Goal: Task Accomplishment & Management: Use online tool/utility

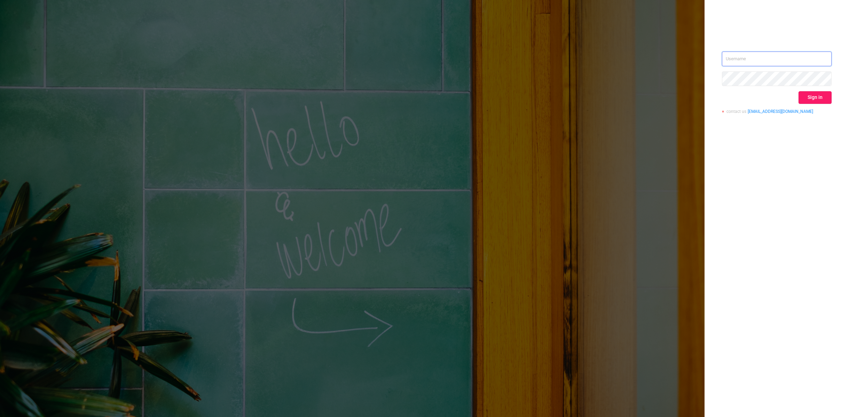
type input "[PERSON_NAME][EMAIL_ADDRESS][DOMAIN_NAME]"
click at [817, 96] on button "Sign in" at bounding box center [814, 97] width 33 height 13
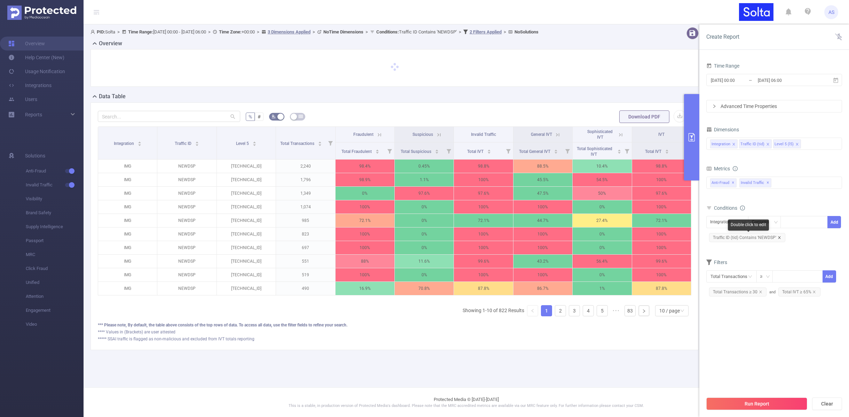
click at [779, 236] on icon "icon: close" at bounding box center [779, 237] width 3 height 3
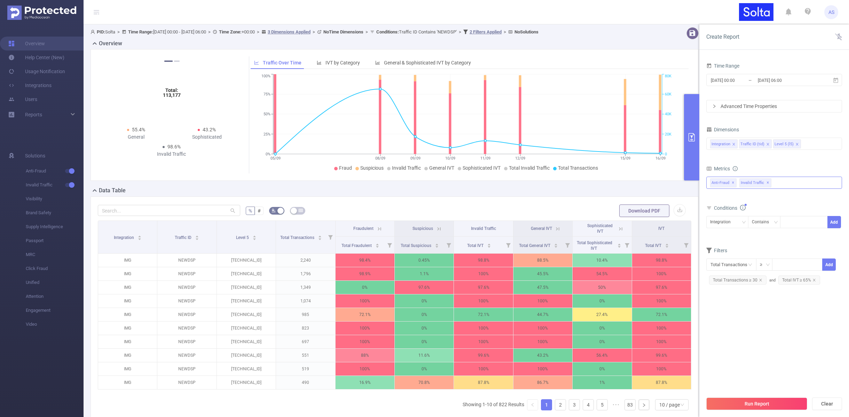
click at [784, 182] on div "Anti-Fraud ✕ Invalid Traffic ✕" at bounding box center [774, 182] width 136 height 12
click at [804, 142] on div "Integration Traffic ID (tid) Level 5 (l5)" at bounding box center [774, 143] width 128 height 11
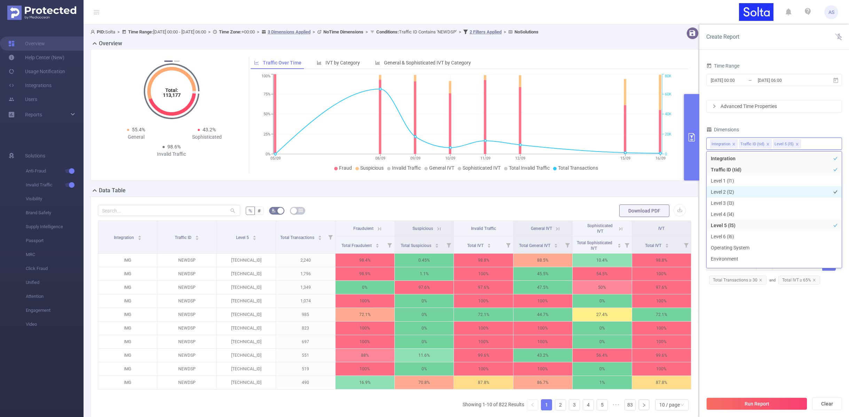
click at [749, 190] on li "Level 2 (l2)" at bounding box center [774, 191] width 135 height 11
click at [825, 143] on icon "icon: close" at bounding box center [826, 143] width 3 height 3
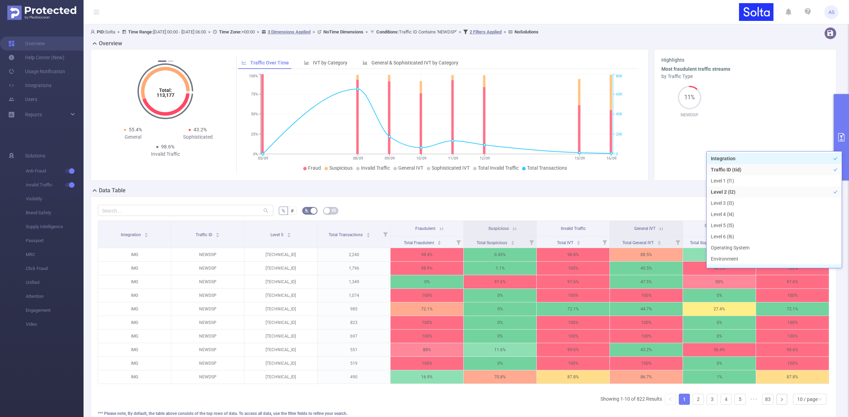
scroll to position [1, 0]
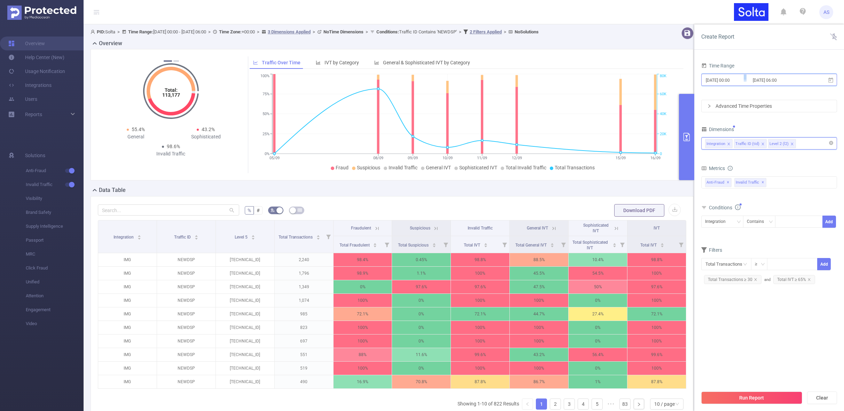
click at [738, 85] on span "[DATE] 00:00 _ [DATE] 06:00" at bounding box center [769, 80] width 136 height 12
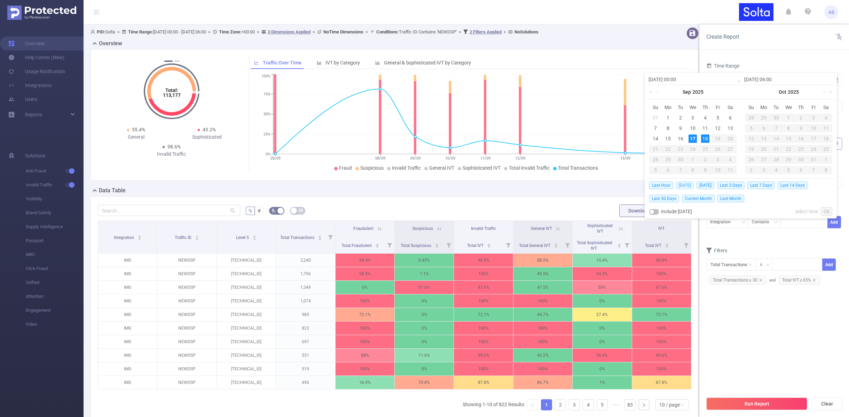
click at [685, 185] on span "[DATE]" at bounding box center [685, 185] width 18 height 8
type input "[DATE] 00:00"
type input "[DATE] 23:59"
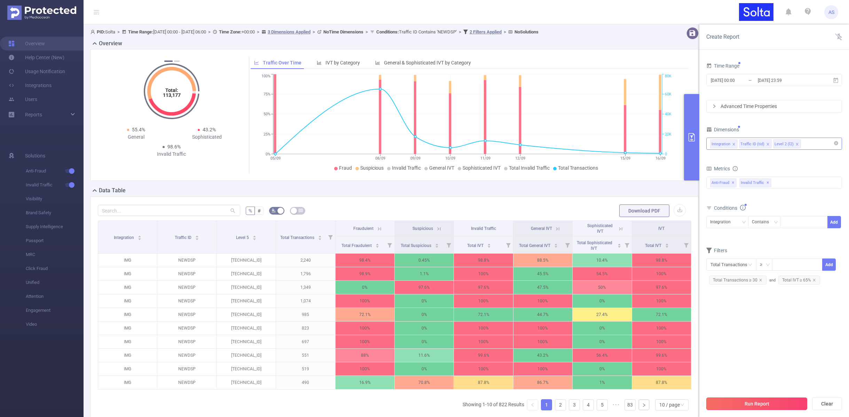
click at [737, 402] on button "Run Report" at bounding box center [756, 403] width 101 height 13
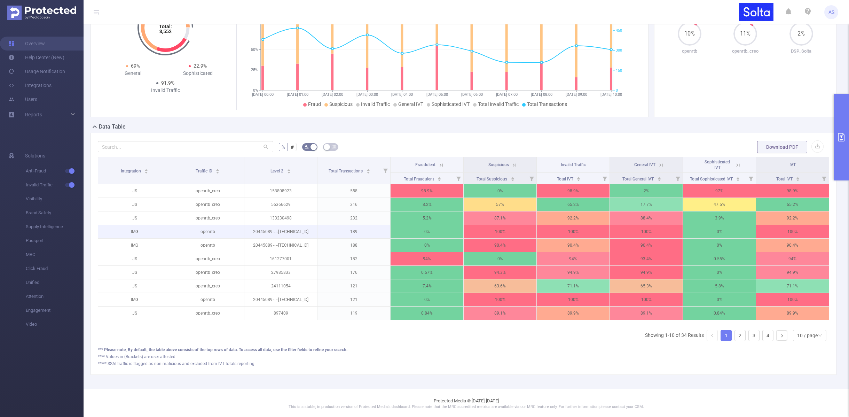
scroll to position [70, 0]
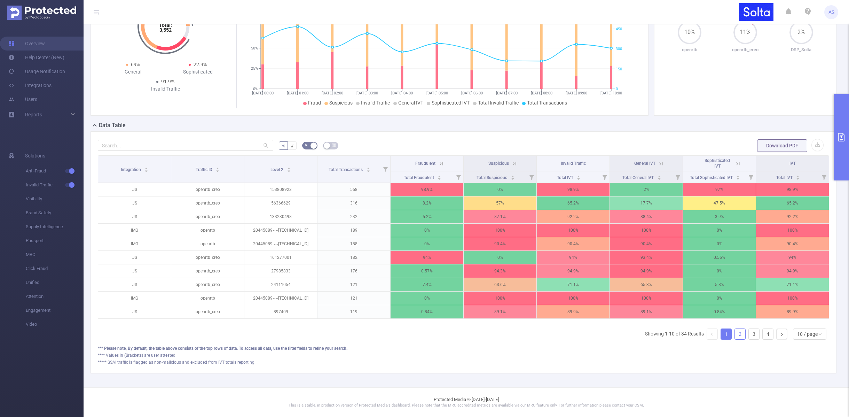
click at [737, 333] on link "2" at bounding box center [740, 334] width 10 height 10
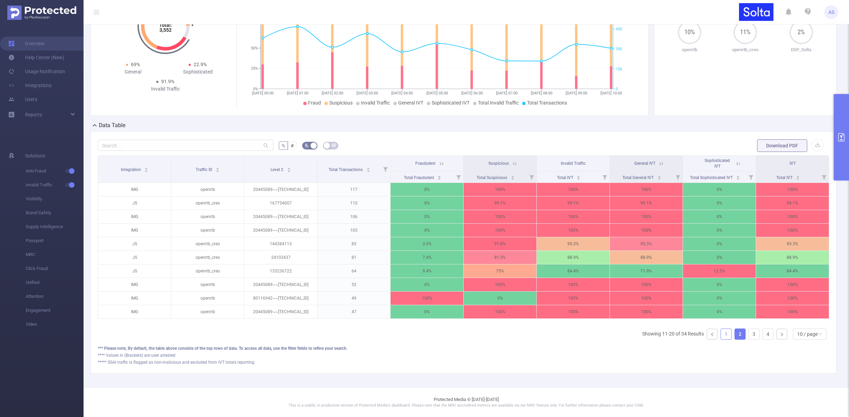
click at [722, 334] on link "1" at bounding box center [726, 334] width 10 height 10
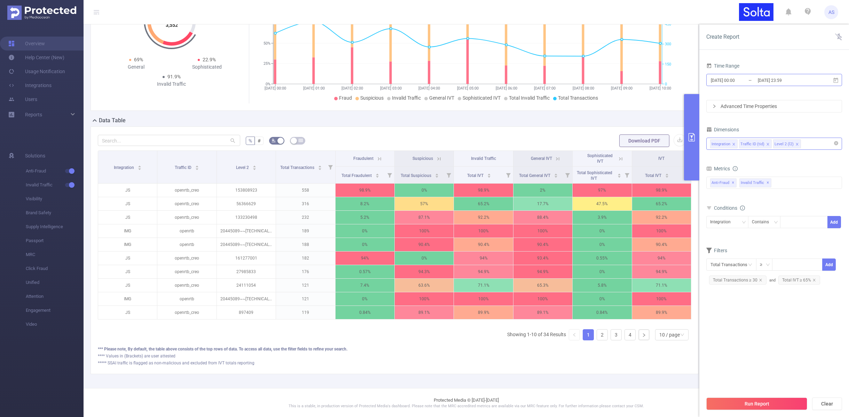
click at [744, 83] on input "[DATE] 00:00" at bounding box center [738, 80] width 56 height 9
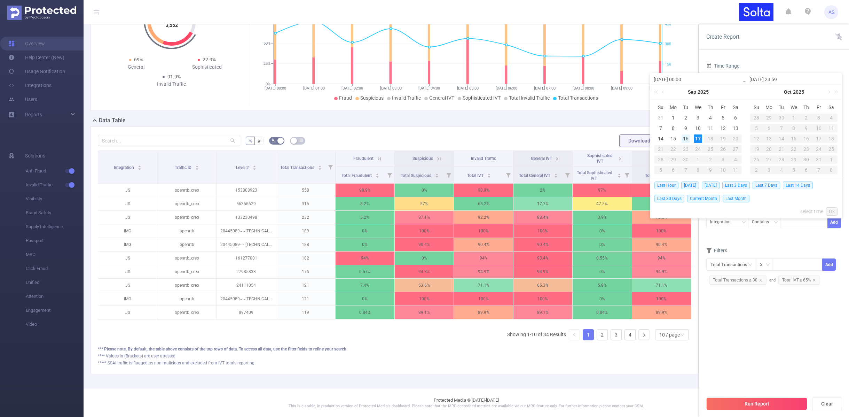
click at [686, 139] on div "16" at bounding box center [686, 138] width 8 height 8
click at [700, 140] on div "17" at bounding box center [698, 138] width 8 height 8
type input "[DATE] 00:00"
click at [835, 209] on link "Ok" at bounding box center [831, 211] width 11 height 8
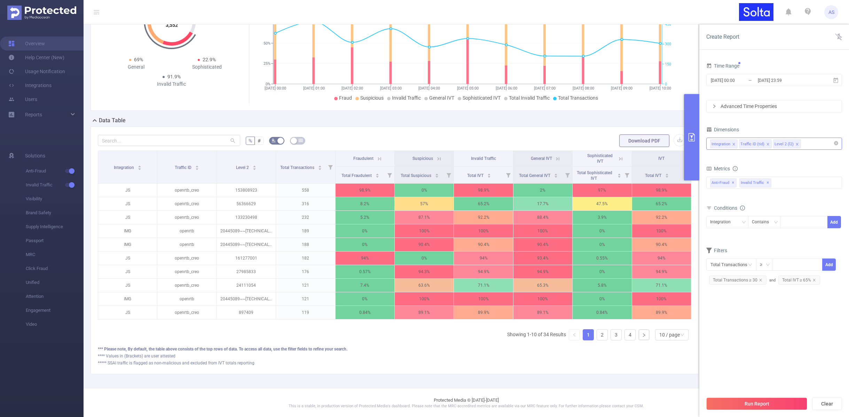
click at [747, 402] on button "Run Report" at bounding box center [756, 403] width 101 height 13
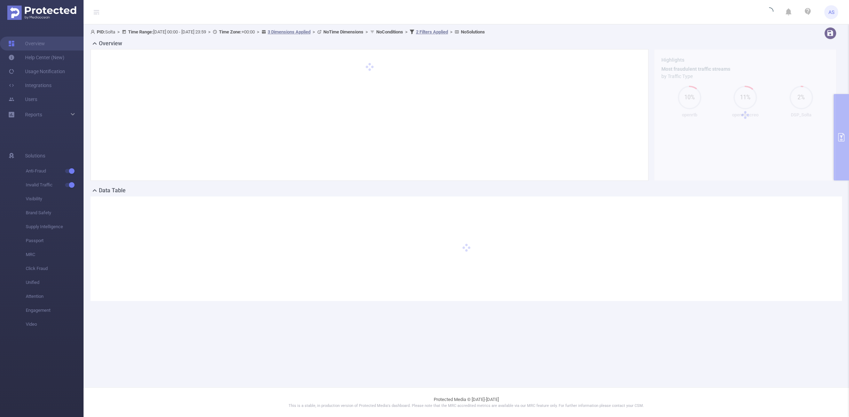
scroll to position [0, 0]
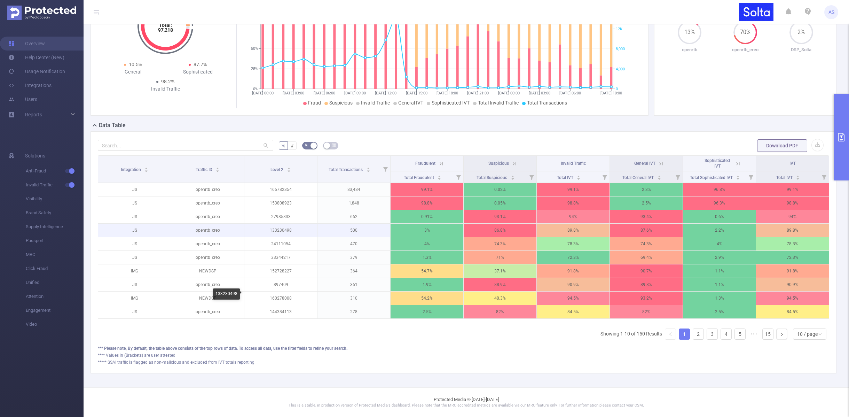
scroll to position [70, 0]
click at [693, 334] on link "2" at bounding box center [698, 334] width 10 height 10
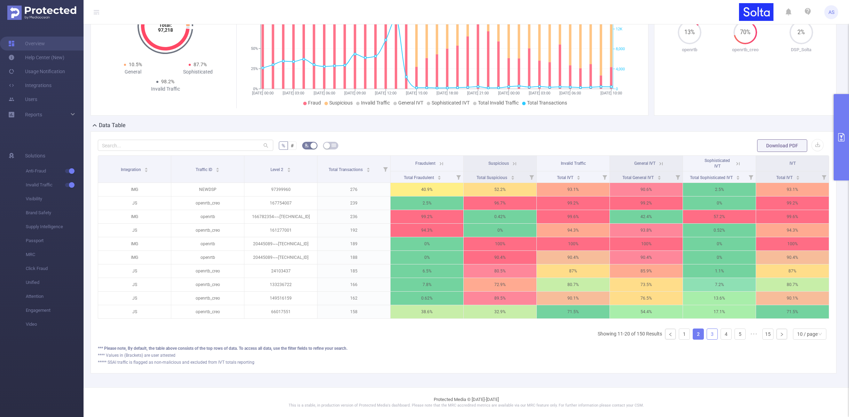
click at [707, 333] on link "3" at bounding box center [712, 334] width 10 height 10
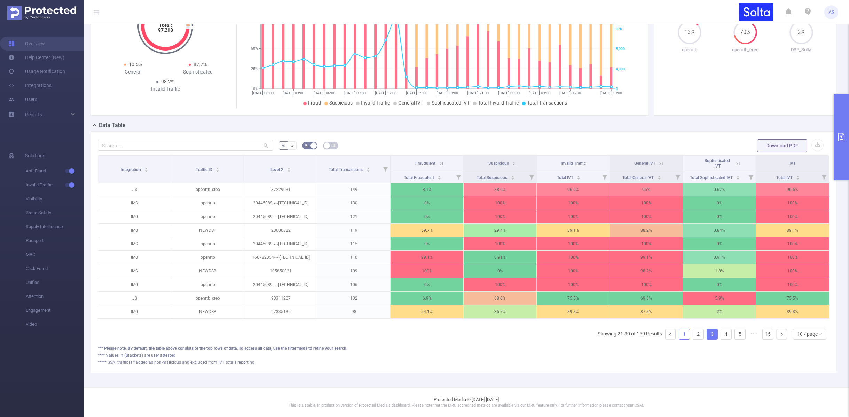
click at [679, 336] on link "1" at bounding box center [684, 334] width 10 height 10
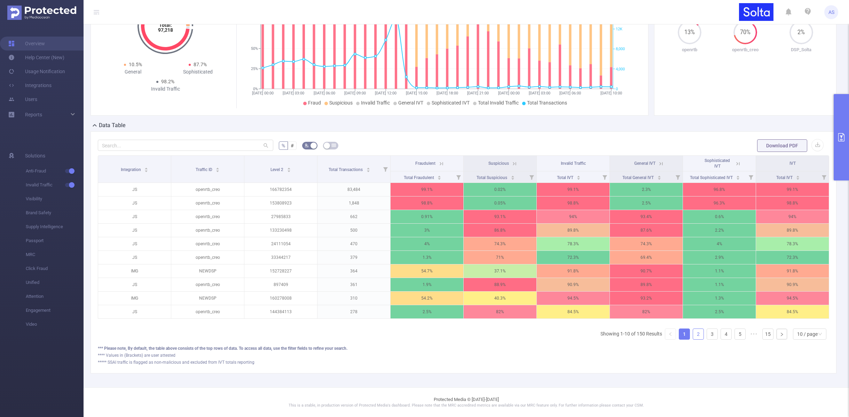
click at [693, 336] on link "2" at bounding box center [698, 334] width 10 height 10
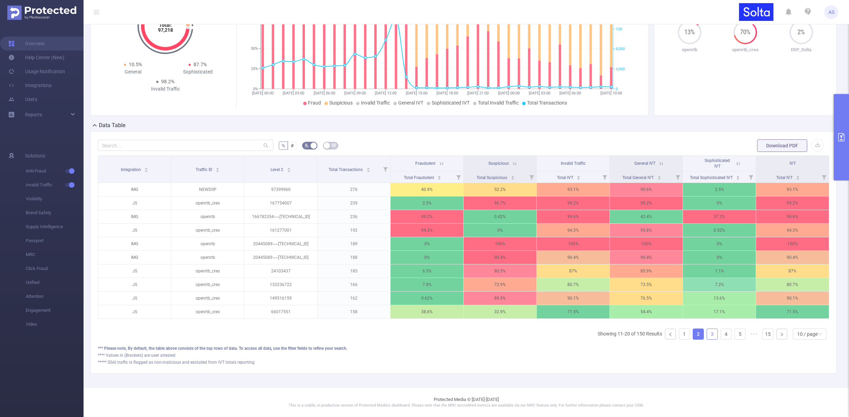
click at [710, 334] on link "3" at bounding box center [712, 334] width 10 height 10
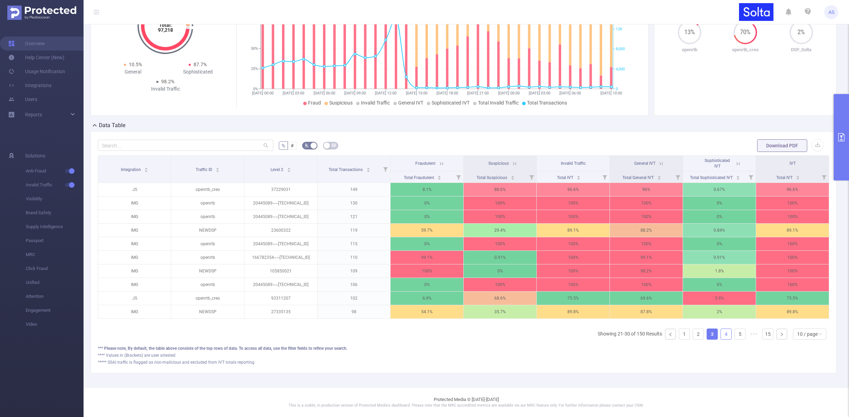
click at [722, 334] on link "4" at bounding box center [726, 334] width 10 height 10
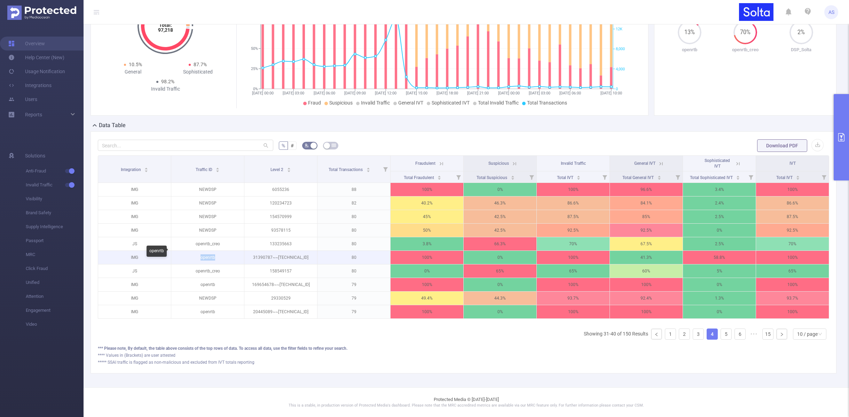
drag, startPoint x: 216, startPoint y: 251, endPoint x: 184, endPoint y: 247, distance: 32.2
click at [184, 251] on p "openrtb" at bounding box center [207, 257] width 73 height 13
copy p "openrtb"
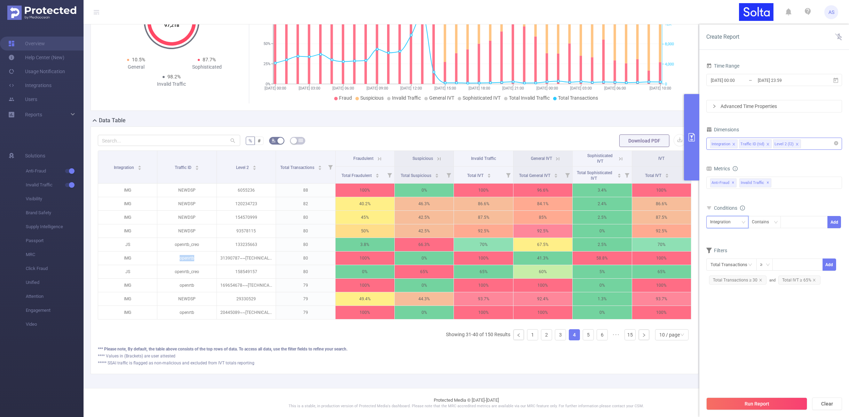
click at [731, 220] on div "Integration" at bounding box center [722, 221] width 25 height 11
click at [727, 249] on li "Traffic ID (tid)" at bounding box center [727, 247] width 42 height 11
click at [800, 225] on div at bounding box center [804, 221] width 40 height 11
paste input "openrtb"
type input "openrtb"
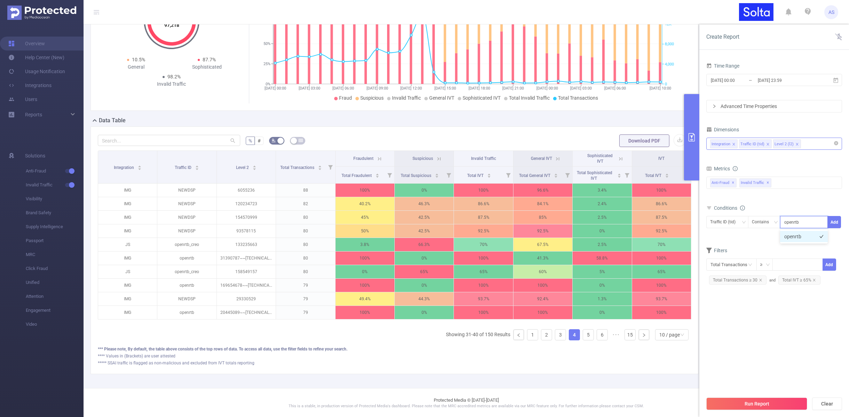
click at [796, 237] on li "openrtb" at bounding box center [804, 236] width 48 height 11
click at [837, 227] on button "Add" at bounding box center [834, 222] width 14 height 12
click at [751, 403] on button "Run Report" at bounding box center [756, 403] width 101 height 13
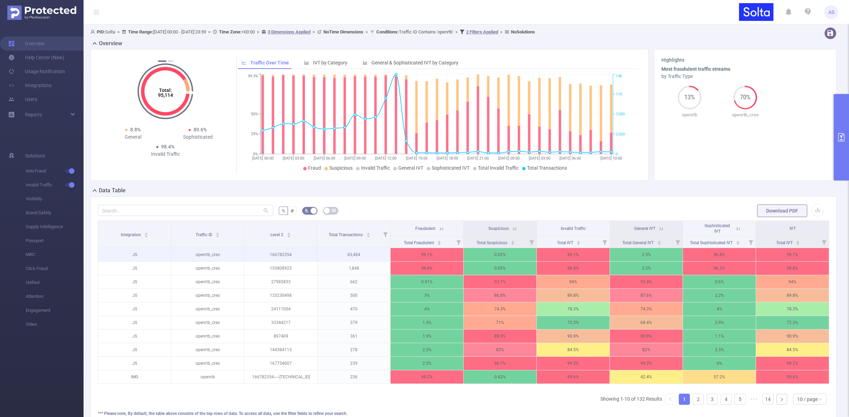
scroll to position [45, 0]
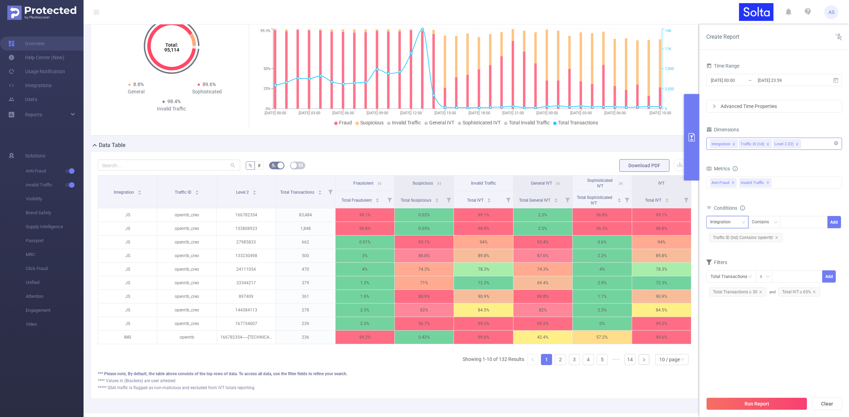
click at [719, 222] on div "Integration" at bounding box center [722, 221] width 25 height 11
click at [722, 249] on li "Traffic ID (tid)" at bounding box center [727, 247] width 42 height 11
click at [760, 221] on div "Contains" at bounding box center [763, 221] width 22 height 11
click at [761, 246] on li "Is" at bounding box center [771, 247] width 46 height 11
click at [802, 225] on div at bounding box center [804, 221] width 40 height 11
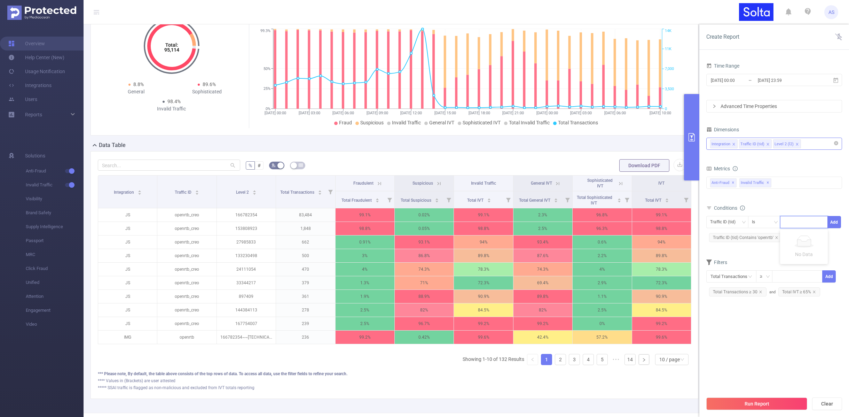
paste input "openrtb"
type input "openrtb"
click at [799, 236] on li "openrtb" at bounding box center [804, 236] width 48 height 11
click at [837, 223] on button "Add" at bounding box center [834, 222] width 14 height 12
click at [776, 237] on icon "icon: close" at bounding box center [776, 237] width 3 height 3
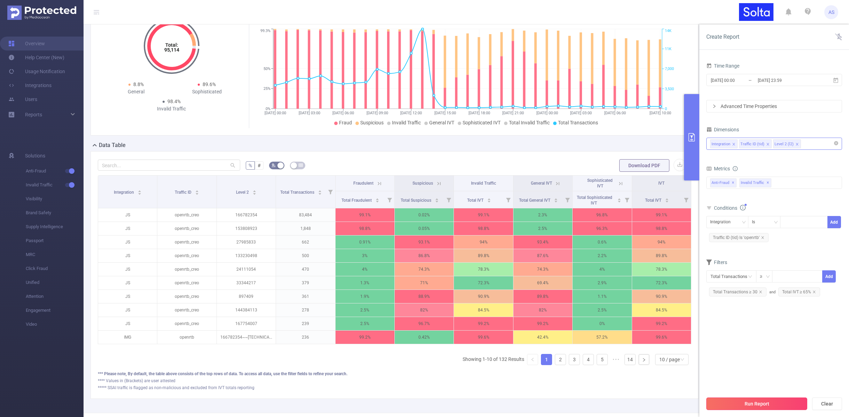
click at [761, 401] on button "Run Report" at bounding box center [756, 403] width 101 height 13
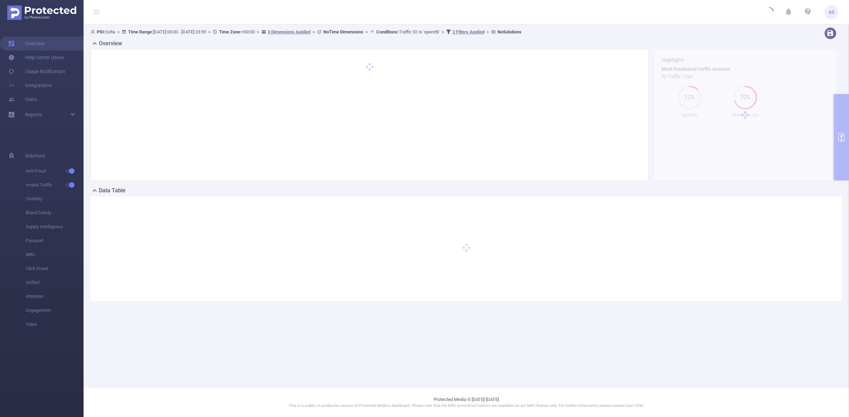
scroll to position [0, 0]
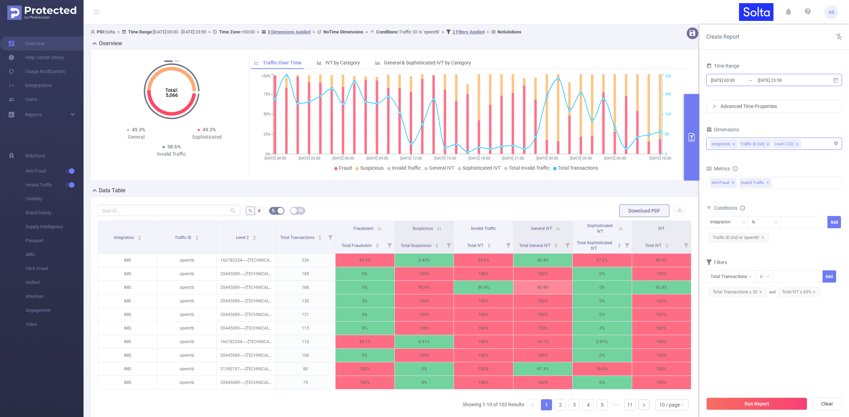
click at [770, 83] on input "[DATE] 23:59" at bounding box center [785, 80] width 56 height 9
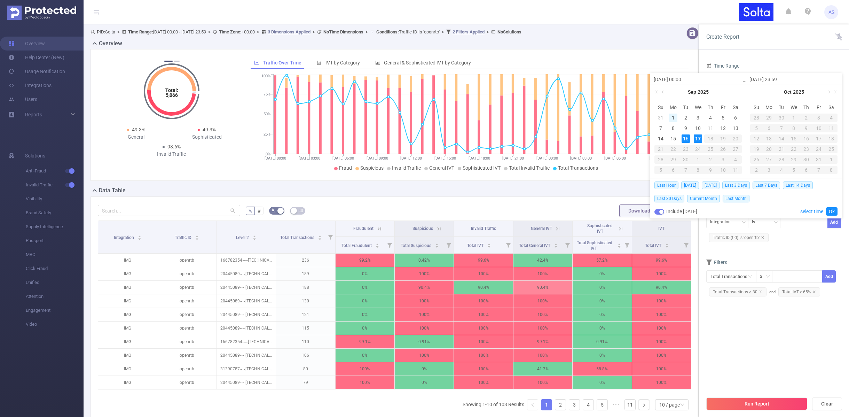
click at [673, 118] on div "1" at bounding box center [673, 117] width 8 height 8
click at [695, 138] on div "17" at bounding box center [698, 138] width 8 height 8
type input "[DATE] 00:00"
click at [833, 209] on link "Ok" at bounding box center [831, 211] width 11 height 8
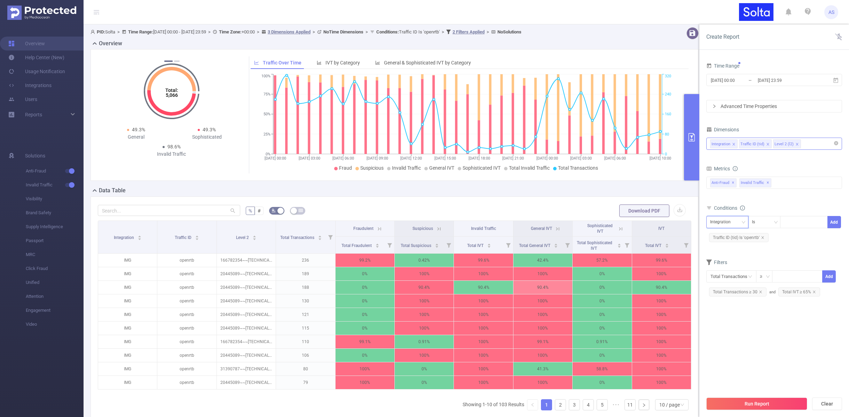
click at [729, 218] on div "Integration" at bounding box center [722, 221] width 25 height 11
click at [717, 259] on li "Level 2 (l2)" at bounding box center [727, 258] width 42 height 11
click at [765, 221] on div "Is" at bounding box center [764, 221] width 25 height 11
click at [764, 236] on li "Contains" at bounding box center [771, 236] width 46 height 11
click at [794, 221] on div at bounding box center [804, 221] width 40 height 11
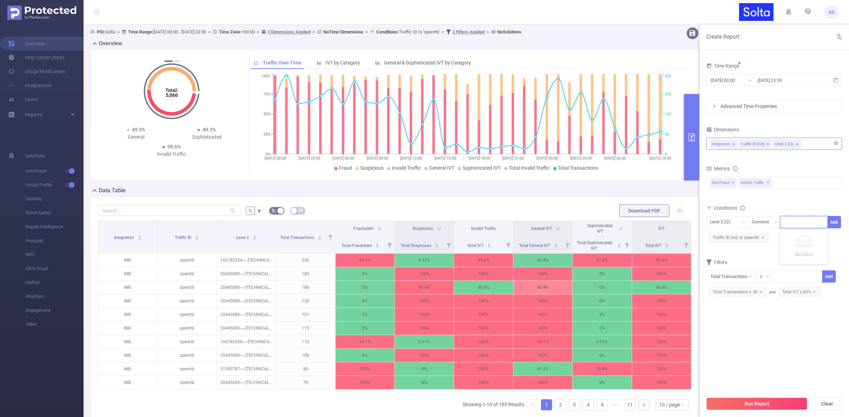
type input "."
click at [792, 239] on li "." at bounding box center [804, 236] width 48 height 11
click at [833, 224] on button "Add" at bounding box center [834, 222] width 14 height 12
click at [758, 401] on button "Run Report" at bounding box center [756, 403] width 101 height 13
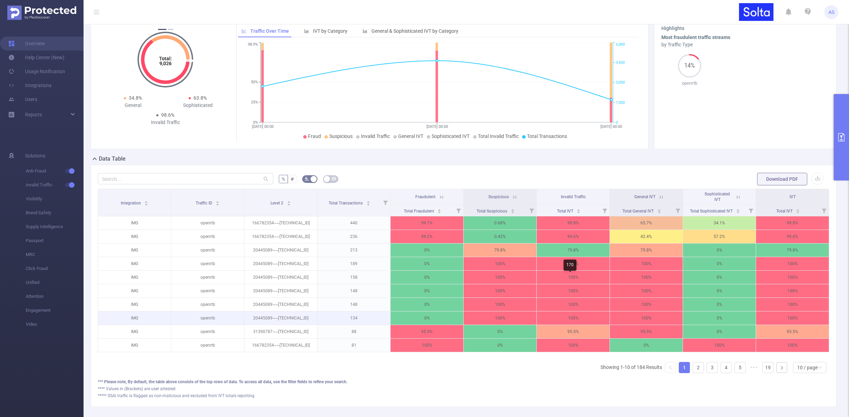
scroll to position [70, 0]
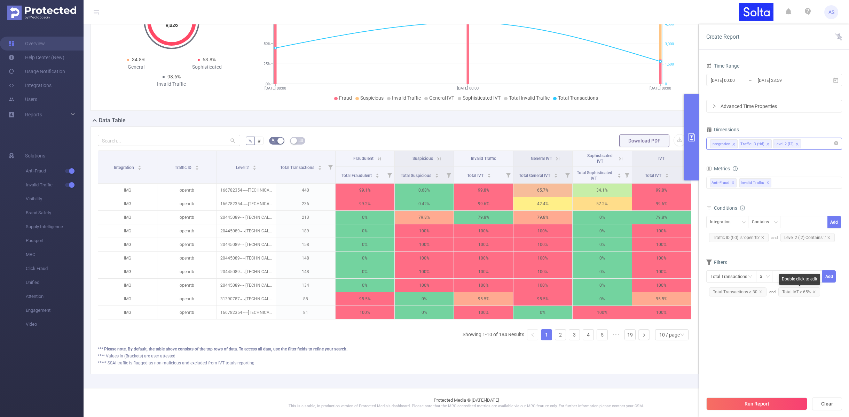
click at [797, 292] on span "Total IVT ≥ 65%" at bounding box center [799, 291] width 42 height 9
drag, startPoint x: 710, startPoint y: 296, endPoint x: 749, endPoint y: 296, distance: 38.6
click at [749, 296] on div at bounding box center [750, 294] width 5 height 5
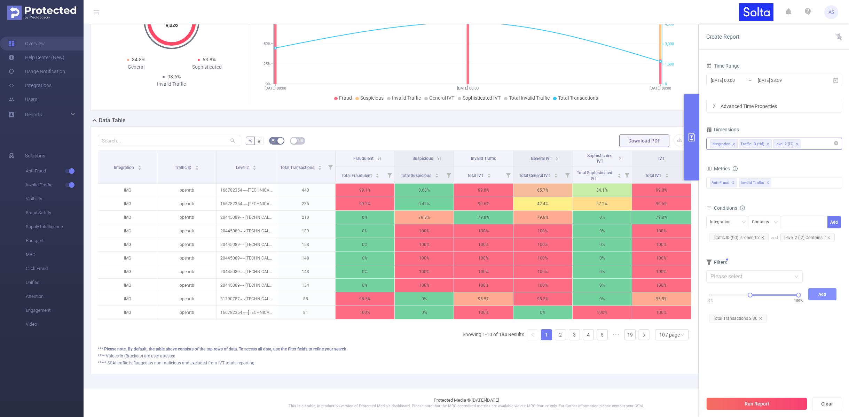
click at [820, 294] on button "Add" at bounding box center [822, 294] width 29 height 12
click at [757, 400] on button "Run Report" at bounding box center [756, 403] width 101 height 13
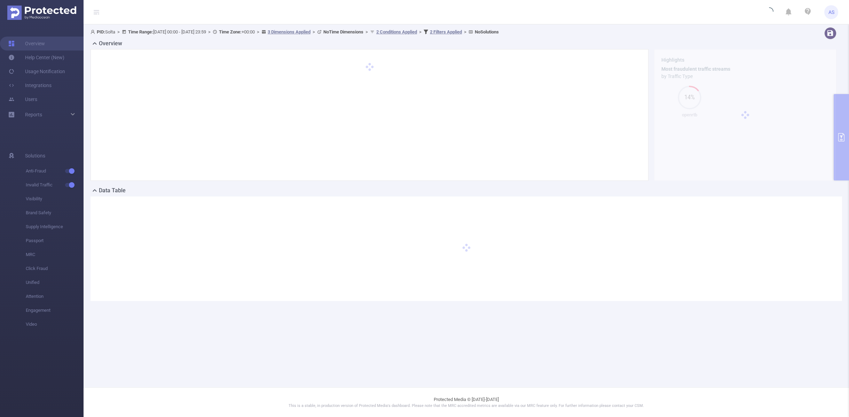
scroll to position [0, 0]
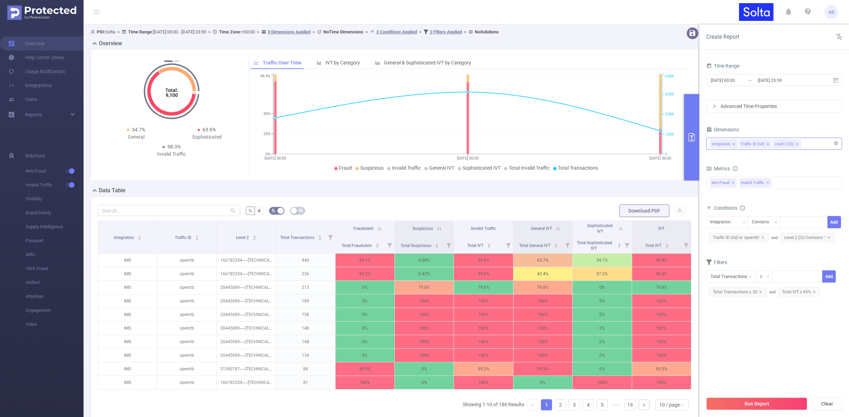
click at [796, 143] on icon "icon: close" at bounding box center [796, 143] width 3 height 3
click at [796, 143] on icon "icon: close" at bounding box center [797, 144] width 2 height 2
click at [827, 236] on icon "icon: close" at bounding box center [828, 237] width 3 height 3
click at [762, 237] on icon "icon: close" at bounding box center [762, 237] width 3 height 3
click at [796, 145] on icon "icon: close" at bounding box center [796, 143] width 3 height 3
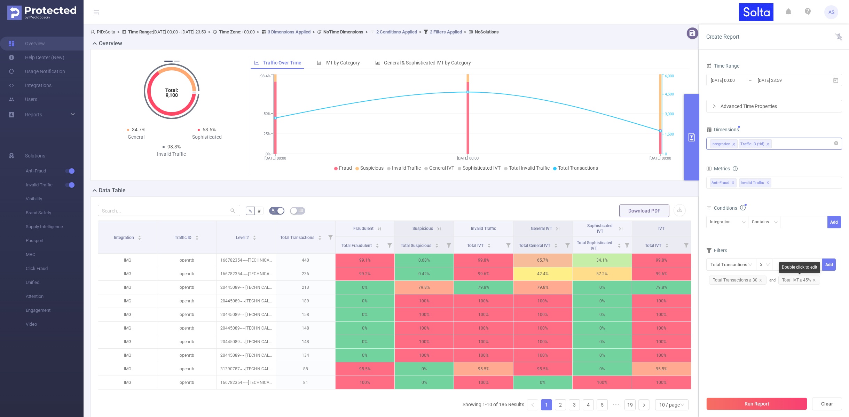
click at [814, 279] on span "Total IVT ≥ 45%" at bounding box center [799, 279] width 42 height 9
click at [760, 279] on icon "icon: close" at bounding box center [760, 279] width 3 height 3
click at [746, 278] on span "Total IVT ≥ 45%" at bounding box center [730, 279] width 42 height 9
click at [744, 278] on icon "icon: close" at bounding box center [745, 279] width 3 height 3
click at [746, 404] on button "Run Report" at bounding box center [756, 403] width 101 height 13
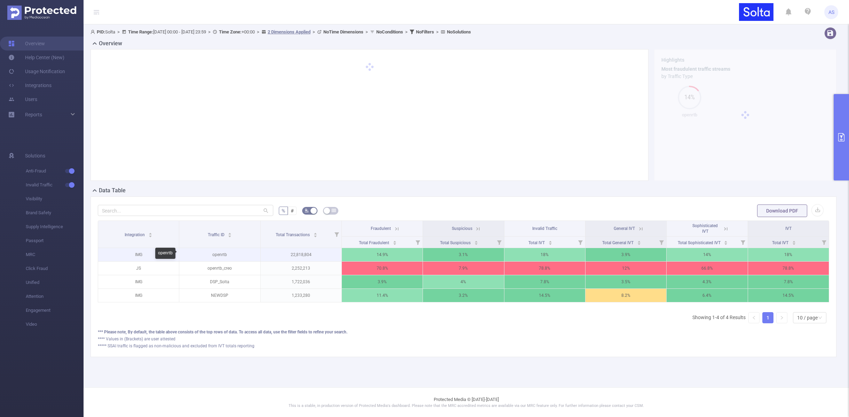
click at [218, 254] on p "openrtb" at bounding box center [219, 254] width 81 height 13
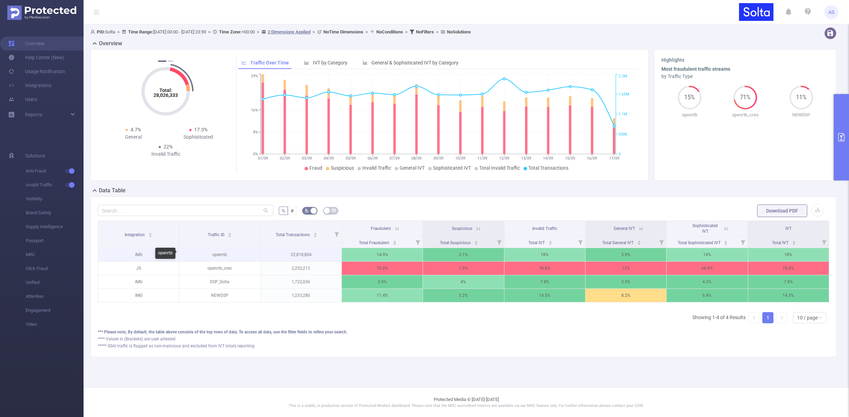
click at [222, 256] on p "openrtb" at bounding box center [219, 254] width 81 height 13
click at [220, 254] on p "openrtb" at bounding box center [219, 254] width 81 height 13
click at [220, 253] on p "openrtb" at bounding box center [219, 254] width 81 height 13
copy p "openrtb"
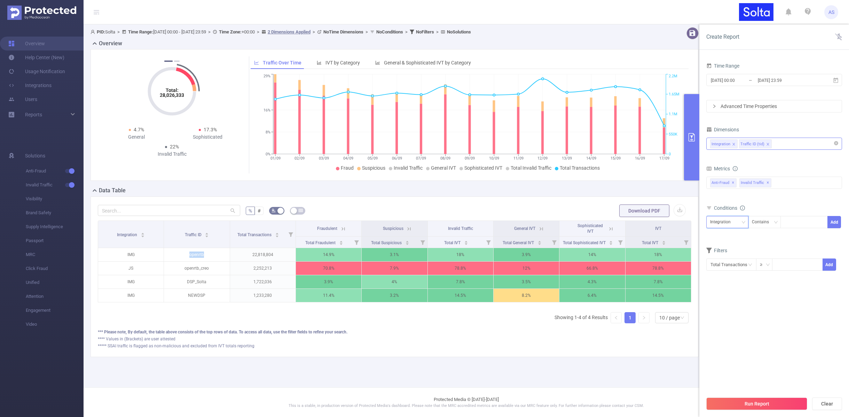
click at [724, 220] on div "Integration" at bounding box center [722, 221] width 25 height 11
click at [732, 245] on li "Traffic ID (tid)" at bounding box center [727, 247] width 42 height 11
click at [797, 220] on div at bounding box center [804, 221] width 40 height 11
paste input "openrtb"
type input "openrtb"
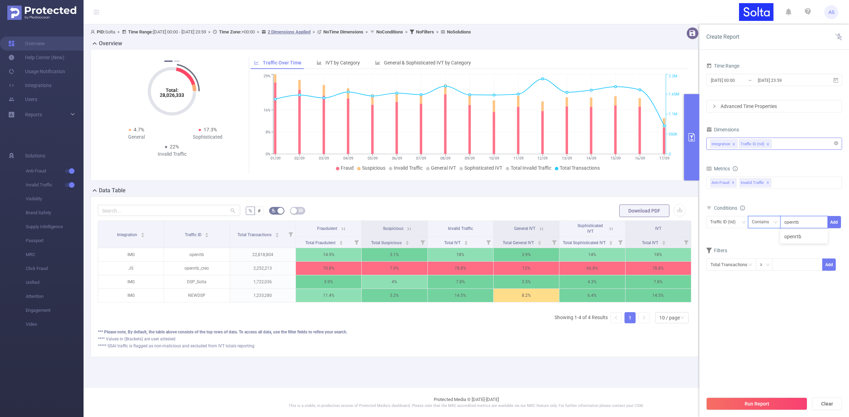
click at [770, 221] on div "Contains" at bounding box center [763, 221] width 22 height 11
click at [761, 248] on li "Is" at bounding box center [771, 247] width 46 height 11
click at [832, 222] on button "Add" at bounding box center [834, 222] width 14 height 12
click at [761, 402] on button "Run Report" at bounding box center [756, 403] width 101 height 13
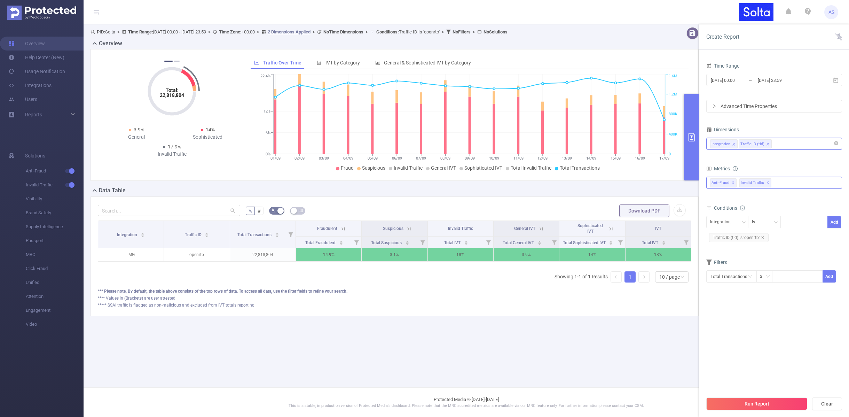
click at [780, 182] on div "Anti-Fraud ✕ Invalid Traffic ✕ Anti-Fraud Invalid Traffic" at bounding box center [774, 182] width 136 height 12
click at [792, 154] on div "Dimensions Integration Traffic ID (tid)" at bounding box center [774, 140] width 136 height 31
click at [791, 144] on div "Integration Traffic ID (tid)" at bounding box center [774, 143] width 128 height 11
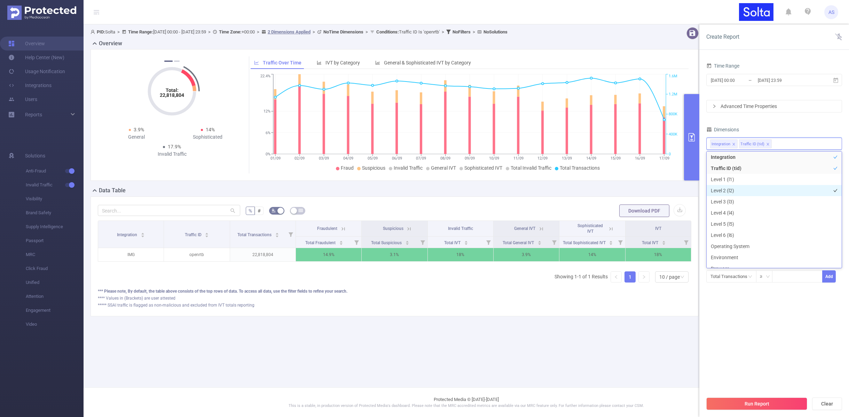
click at [730, 191] on li "Level 2 (l2)" at bounding box center [774, 190] width 135 height 11
click at [732, 322] on section "Time Range [DATE] 00:00 _ [DATE] 23:59 Advanced Time Properties Dimensions Inte…" at bounding box center [774, 226] width 136 height 331
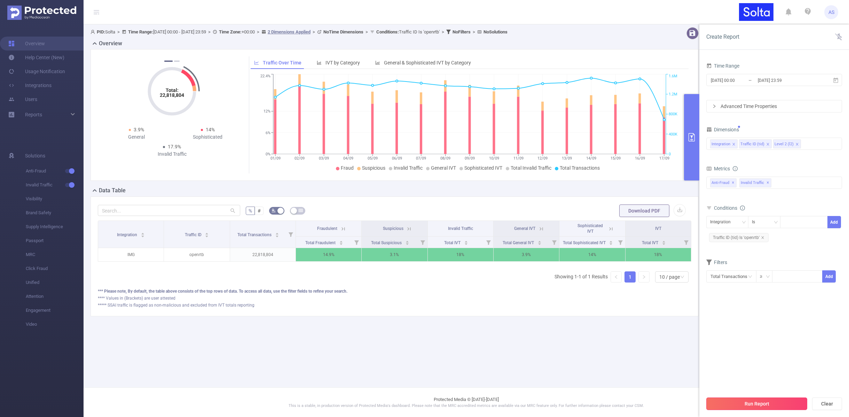
click at [760, 404] on button "Run Report" at bounding box center [756, 403] width 101 height 13
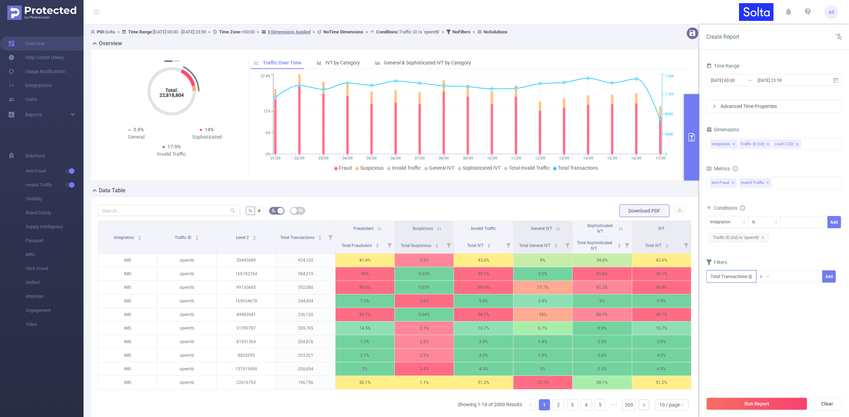
click at [739, 274] on input "text" at bounding box center [731, 276] width 50 height 12
click at [724, 313] on li "Invalid Traffic" at bounding box center [731, 312] width 50 height 11
click at [762, 312] on li "IVT" at bounding box center [780, 312] width 50 height 11
click at [819, 290] on li "Total IVT" at bounding box center [825, 290] width 38 height 11
drag, startPoint x: 712, startPoint y: 294, endPoint x: 729, endPoint y: 297, distance: 17.6
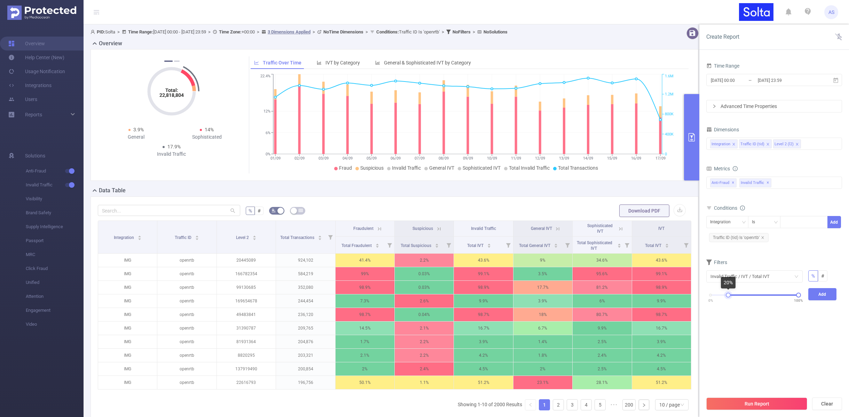
click at [729, 297] on div "0% 100%" at bounding box center [754, 295] width 88 height 4
click at [823, 293] on button "Add" at bounding box center [822, 294] width 29 height 12
click at [739, 402] on button "Run Report" at bounding box center [756, 403] width 101 height 13
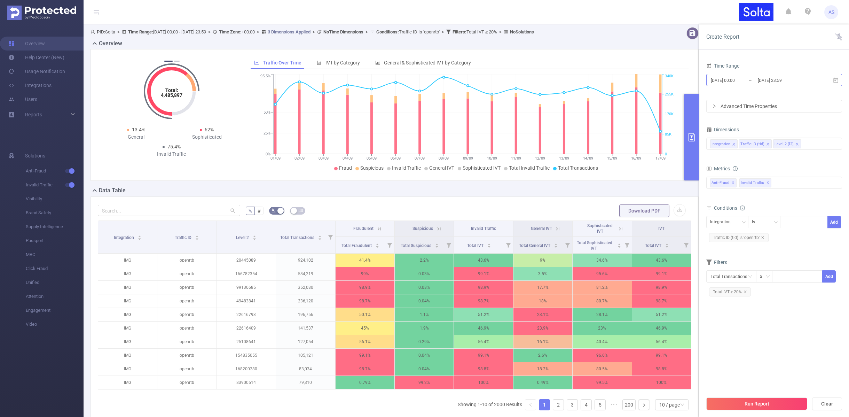
click at [762, 82] on input "[DATE] 23:59" at bounding box center [785, 80] width 56 height 9
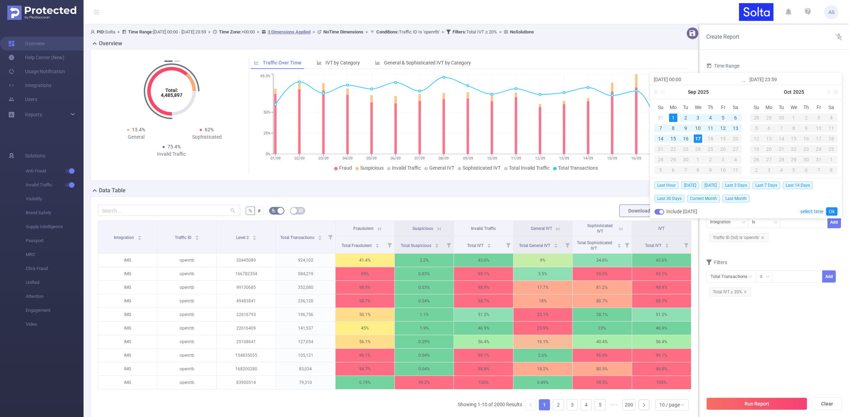
click at [675, 139] on div "15" at bounding box center [673, 138] width 8 height 8
click at [686, 138] on div "16" at bounding box center [686, 138] width 8 height 8
type input "[DATE] 00:00"
type input "[DATE] 23:59"
type input "[DATE] 00:00"
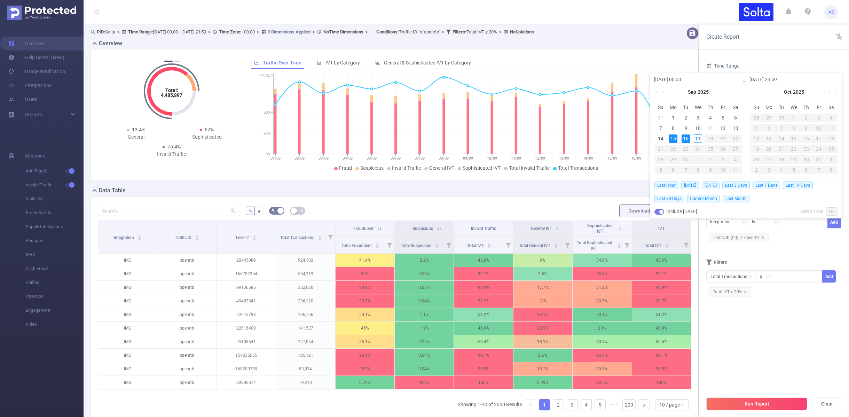
type input "[DATE] 23:59"
click at [699, 139] on div "17" at bounding box center [698, 138] width 8 height 8
click at [688, 140] on div "16" at bounding box center [686, 138] width 8 height 8
type input "[DATE] 00:00"
type input "[DATE] 23:59"
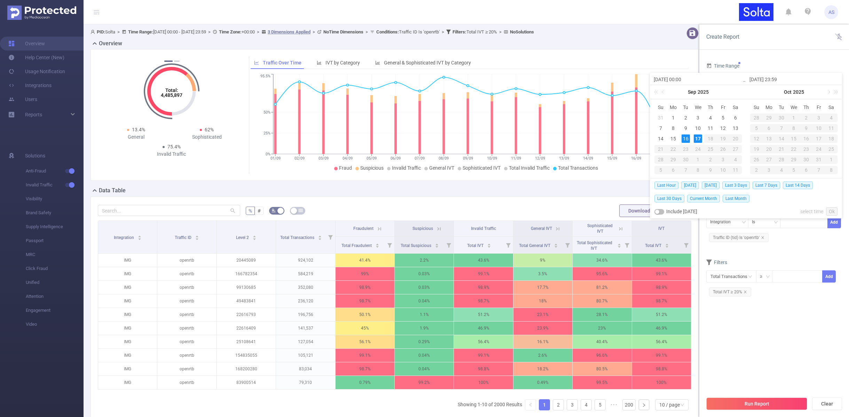
type input "[DATE] 00:00"
type input "[DATE] 23:59"
click at [834, 211] on link "Ok" at bounding box center [831, 211] width 11 height 8
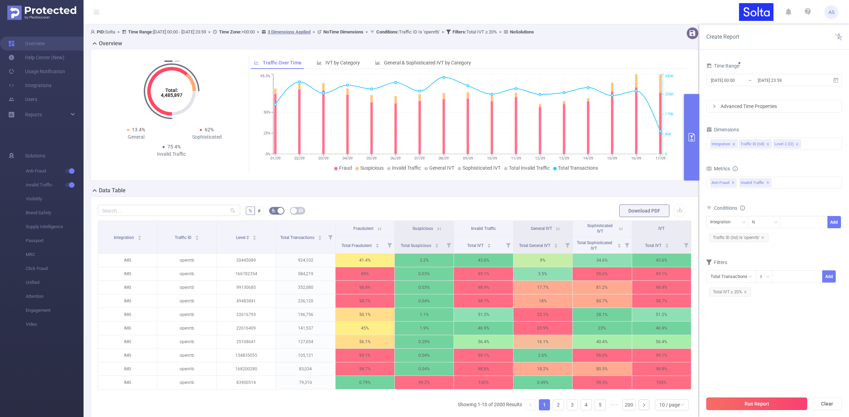
click at [771, 403] on button "Run Report" at bounding box center [756, 403] width 101 height 13
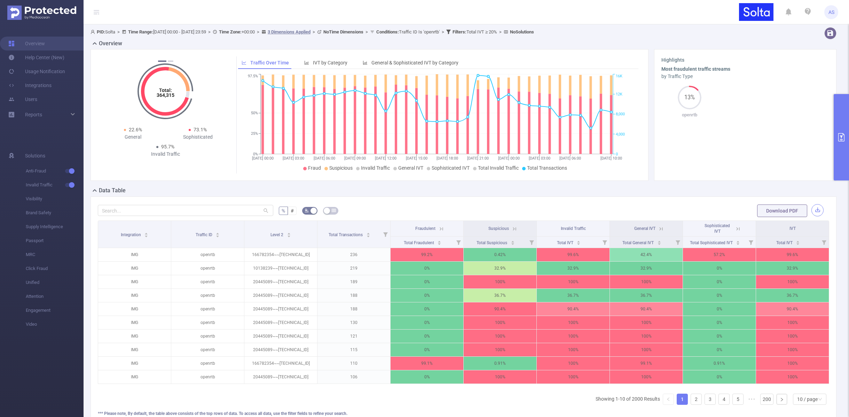
click at [811, 209] on button "button" at bounding box center [817, 210] width 12 height 12
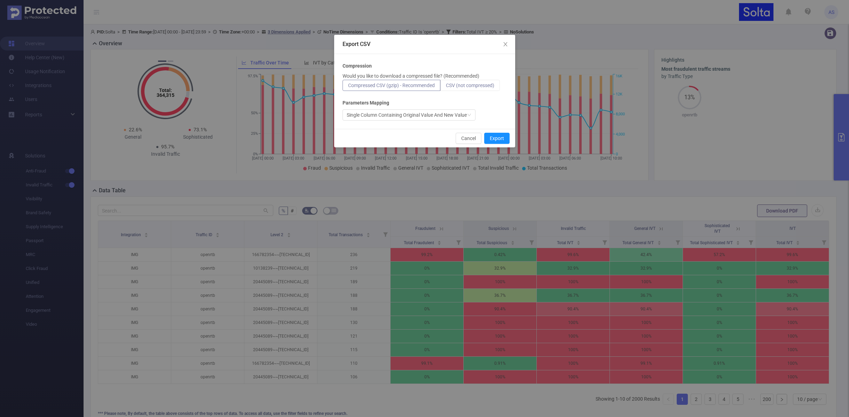
click at [464, 86] on span "CSV (not compressed)" at bounding box center [470, 85] width 48 height 6
click at [446, 87] on input "CSV (not compressed)" at bounding box center [446, 87] width 0 height 0
click at [496, 140] on button "Export" at bounding box center [496, 138] width 25 height 11
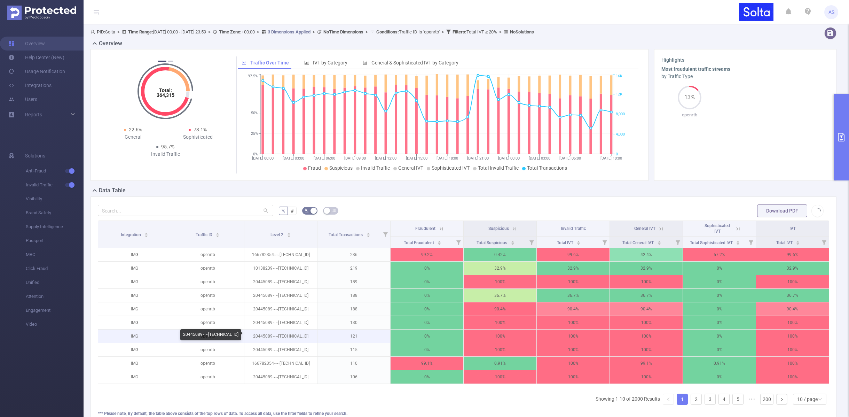
click at [259, 336] on p "20445089~~[TECHNICAL_ID]" at bounding box center [280, 335] width 73 height 13
copy p "20445089"
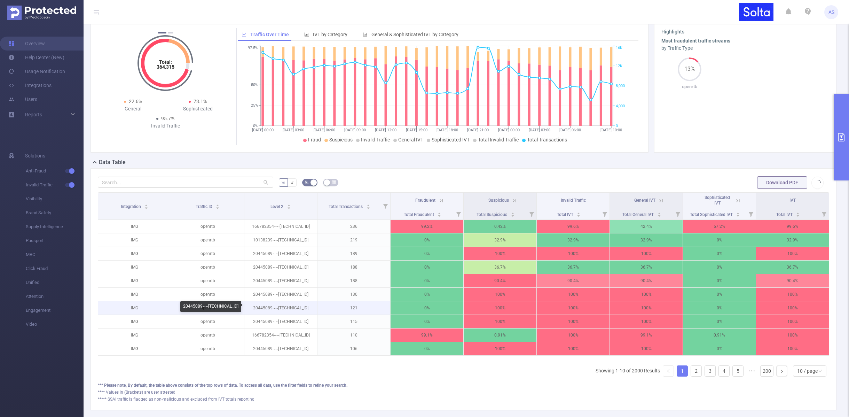
scroll to position [30, 0]
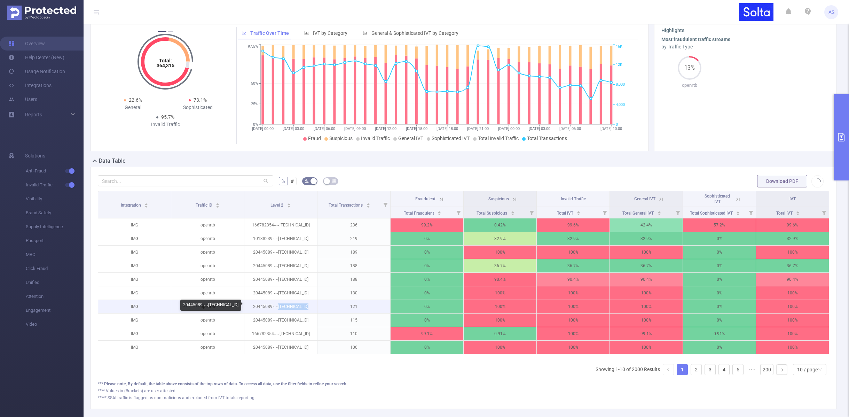
drag, startPoint x: 277, startPoint y: 306, endPoint x: 308, endPoint y: 304, distance: 30.7
click at [308, 304] on p "20445089~~[TECHNICAL_ID]" at bounding box center [280, 306] width 73 height 13
copy p "[TECHNICAL_ID]"
click at [710, 120] on section "Most fraudulent traffic streams by Traffic Type 13% openrtb" at bounding box center [745, 90] width 168 height 108
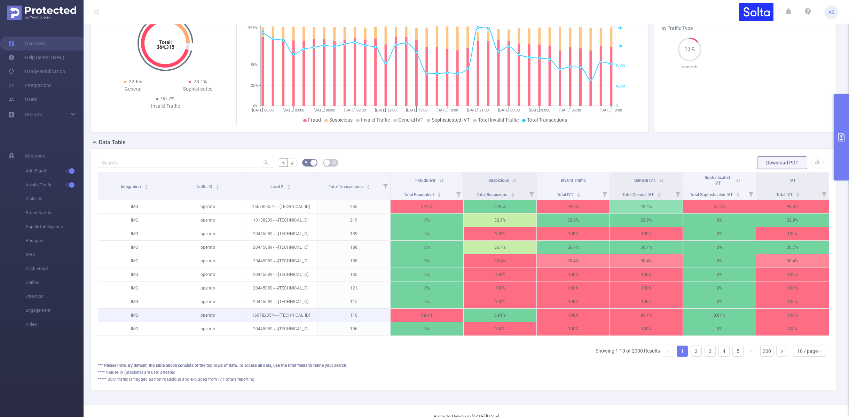
scroll to position [46, 0]
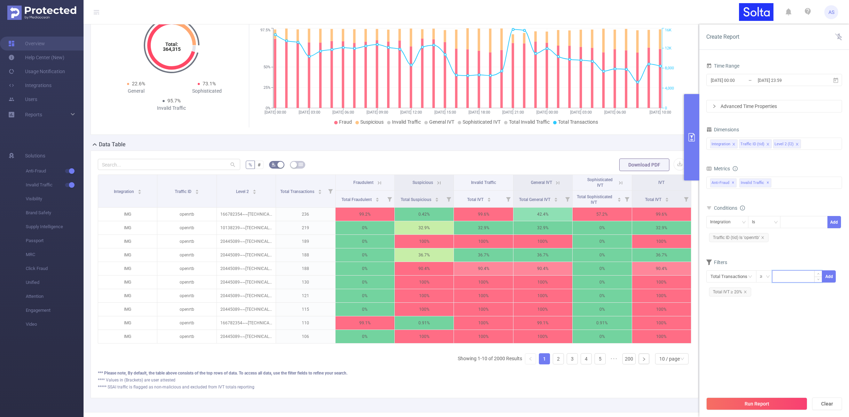
click at [781, 277] on input at bounding box center [796, 275] width 49 height 10
type input "10"
click at [833, 275] on button "Add" at bounding box center [829, 276] width 14 height 12
click at [750, 402] on button "Run Report" at bounding box center [756, 403] width 101 height 13
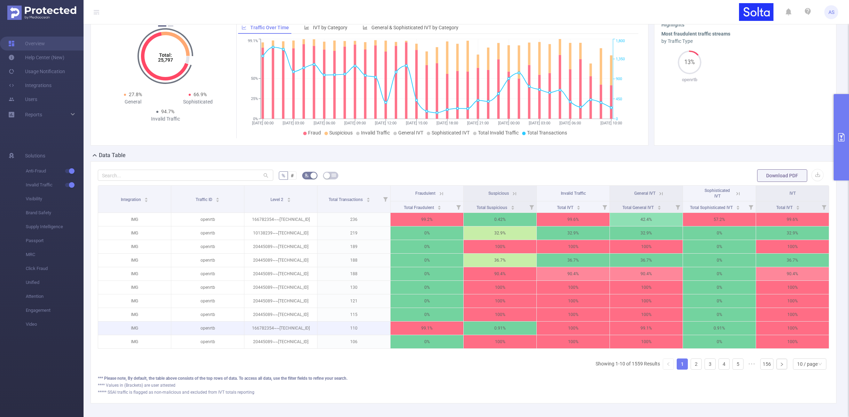
scroll to position [70, 0]
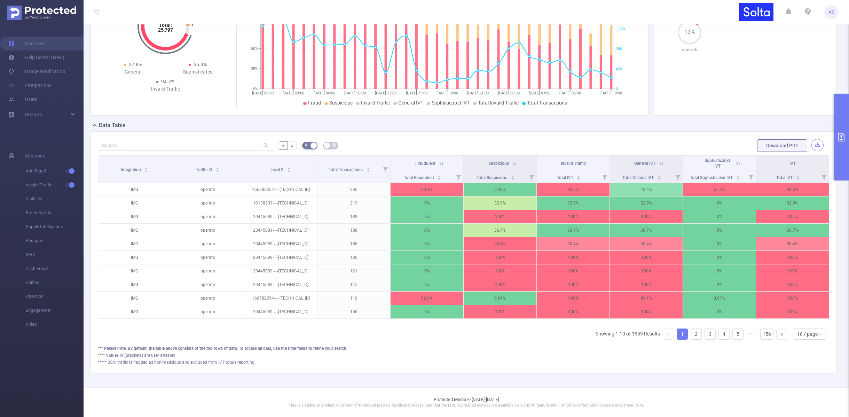
click at [812, 141] on button "button" at bounding box center [817, 145] width 12 height 12
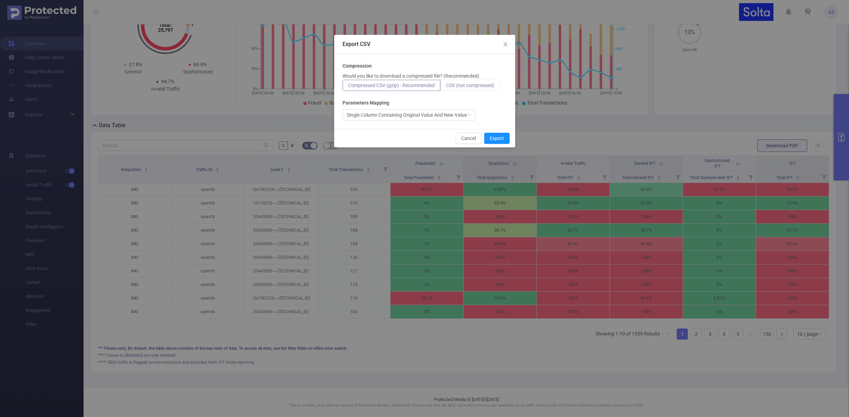
click at [473, 85] on span "CSV (not compressed)" at bounding box center [470, 85] width 48 height 6
click at [446, 87] on input "CSV (not compressed)" at bounding box center [446, 87] width 0 height 0
click at [500, 140] on button "Export" at bounding box center [496, 138] width 25 height 11
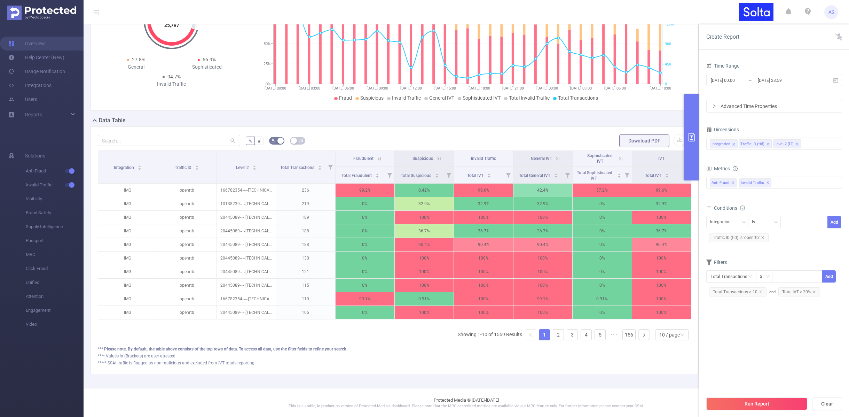
click at [842, 154] on div "Dimensions Integration Traffic ID (tid) Level 2 (l2)" at bounding box center [774, 140] width 136 height 31
click at [760, 291] on icon "icon: close" at bounding box center [760, 291] width 3 height 3
click at [780, 277] on input at bounding box center [796, 275] width 49 height 10
type input "5"
click at [833, 277] on button "Add" at bounding box center [829, 276] width 14 height 12
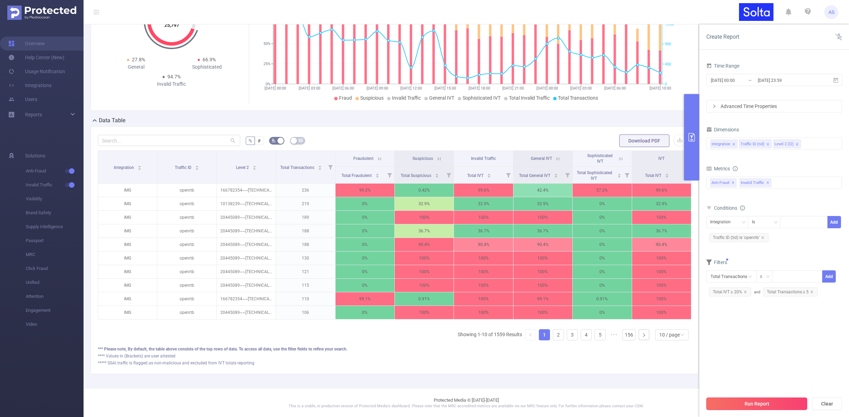
click at [743, 403] on button "Run Report" at bounding box center [756, 403] width 101 height 13
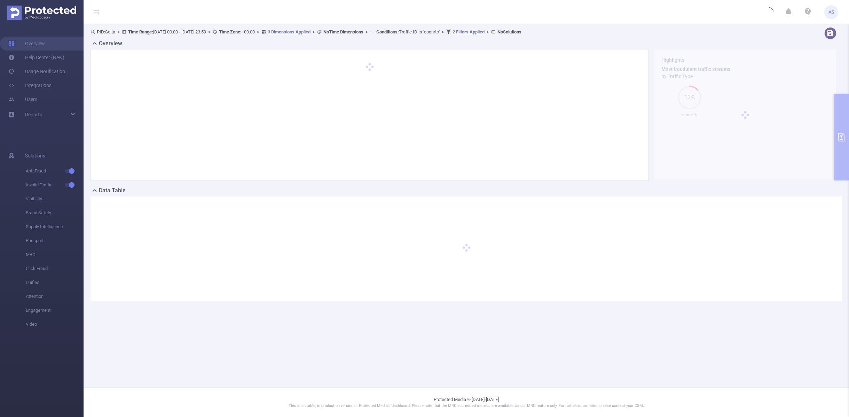
scroll to position [0, 0]
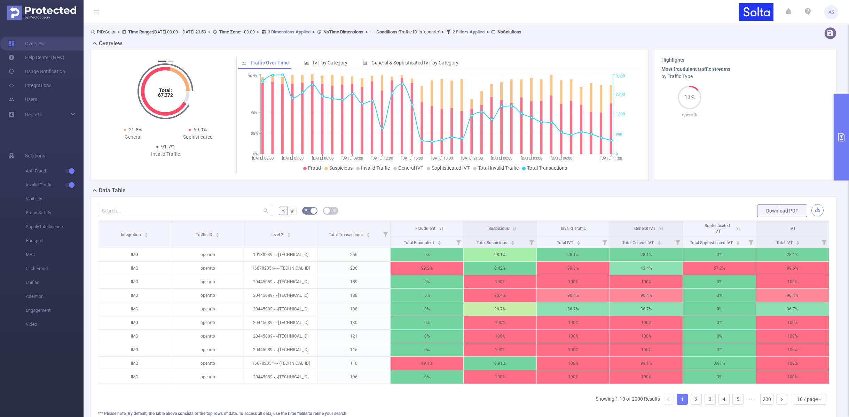
click at [814, 211] on button "button" at bounding box center [817, 210] width 12 height 12
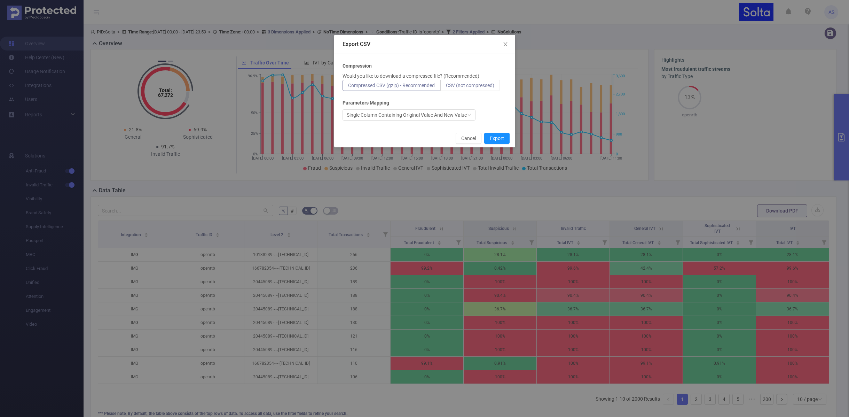
click at [469, 87] on span "CSV (not compressed)" at bounding box center [470, 85] width 48 height 6
click at [446, 87] on input "CSV (not compressed)" at bounding box center [446, 87] width 0 height 0
click at [494, 137] on button "Export" at bounding box center [496, 138] width 25 height 11
